Goal: Transaction & Acquisition: Purchase product/service

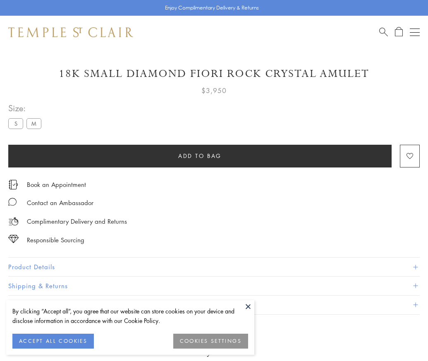
click at [200, 151] on span "Add to bag" at bounding box center [199, 155] width 43 height 9
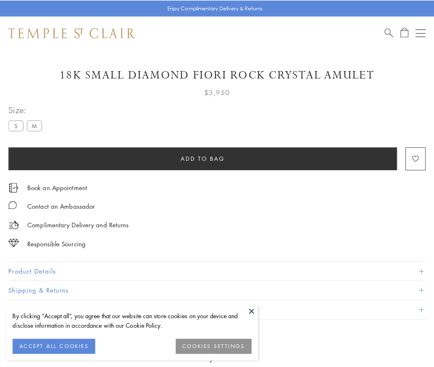
scroll to position [48, 0]
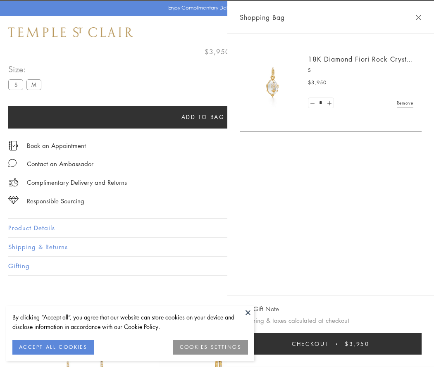
click at [329, 344] on span "Checkout" at bounding box center [310, 344] width 37 height 9
